Goal: Information Seeking & Learning: Learn about a topic

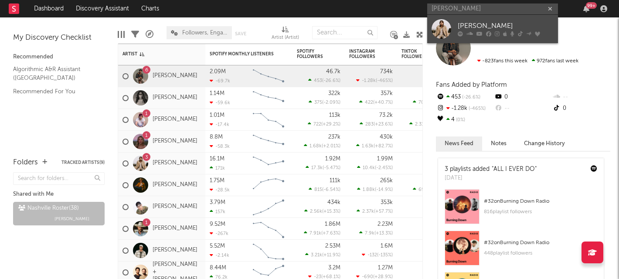
type input "[PERSON_NAME]"
click at [476, 29] on div "[PERSON_NAME]" at bounding box center [506, 26] width 96 height 10
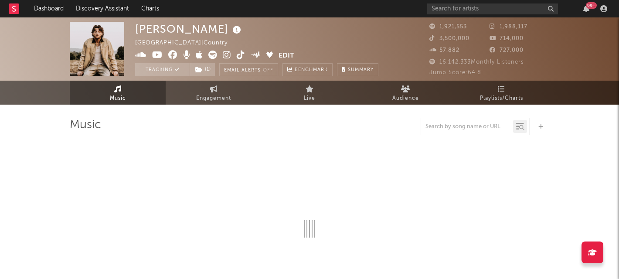
select select "6m"
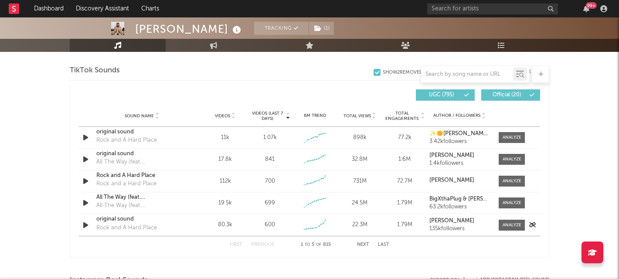
scroll to position [594, 0]
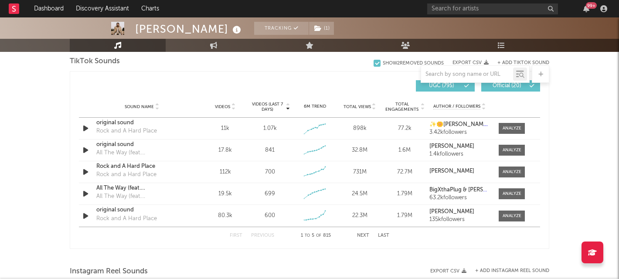
click at [363, 236] on button "Next" at bounding box center [363, 235] width 12 height 5
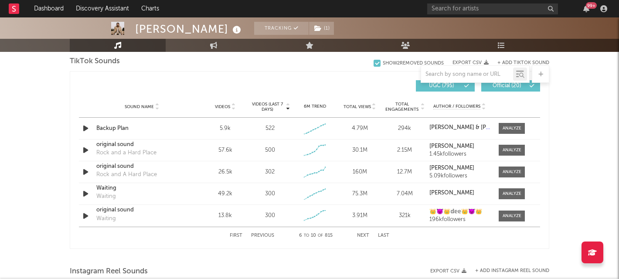
click at [363, 236] on button "Next" at bounding box center [363, 235] width 12 height 5
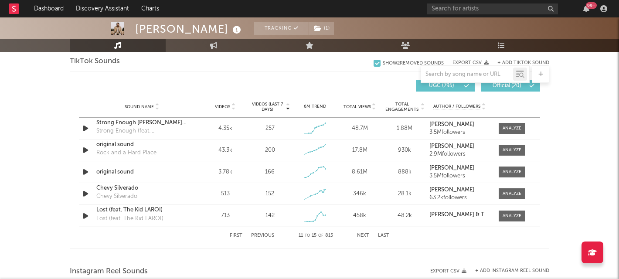
click at [363, 236] on button "Next" at bounding box center [363, 235] width 12 height 5
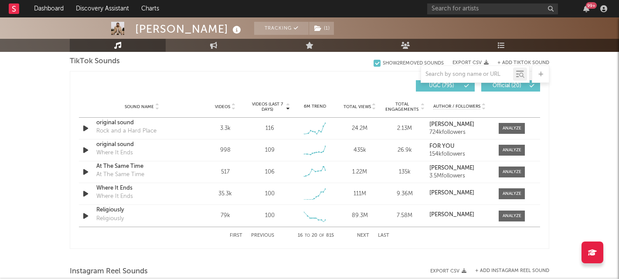
click at [363, 236] on button "Next" at bounding box center [363, 235] width 12 height 5
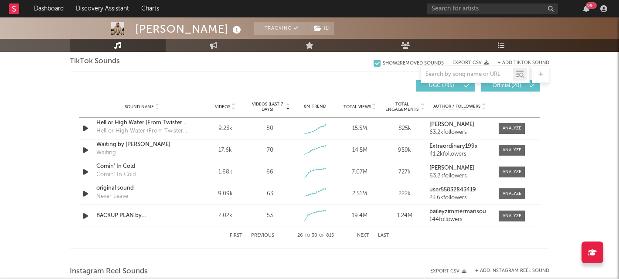
click at [363, 236] on button "Next" at bounding box center [363, 235] width 12 height 5
